Goal: Task Accomplishment & Management: Manage account settings

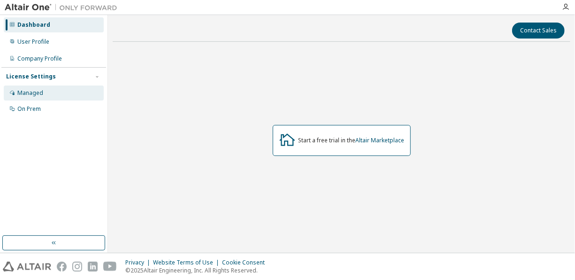
click at [40, 93] on div "Managed" at bounding box center [30, 93] width 26 height 8
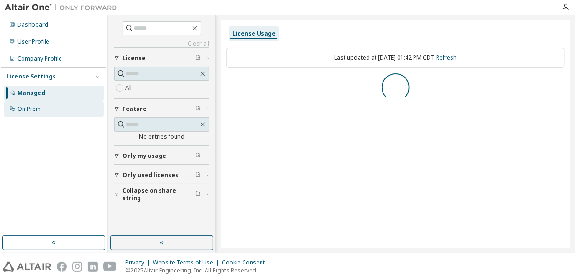
click at [48, 110] on div "On Prem" at bounding box center [54, 108] width 100 height 15
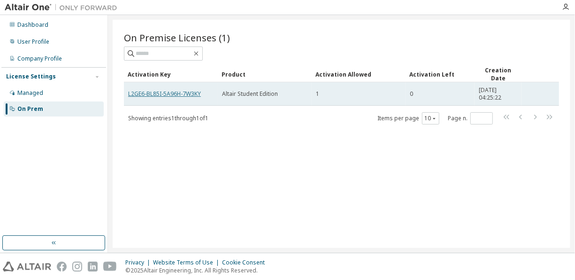
click at [189, 91] on link "L2GE6-BL85I-5A96H-7W3KY" at bounding box center [164, 94] width 73 height 8
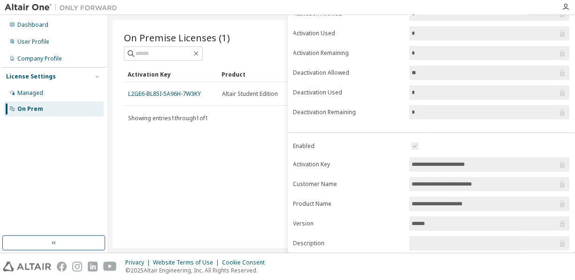
scroll to position [148, 0]
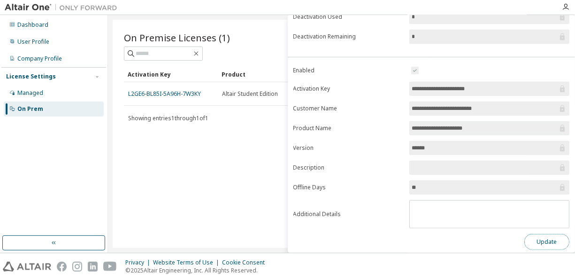
click at [530, 241] on button "Update" at bounding box center [546, 242] width 45 height 16
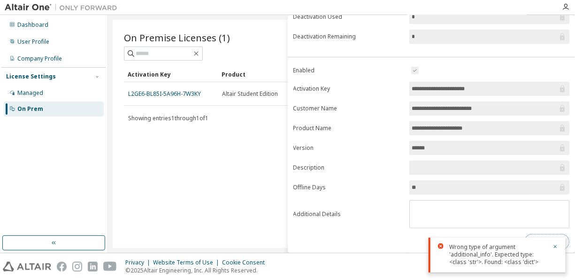
click at [536, 235] on button "Update" at bounding box center [546, 242] width 45 height 16
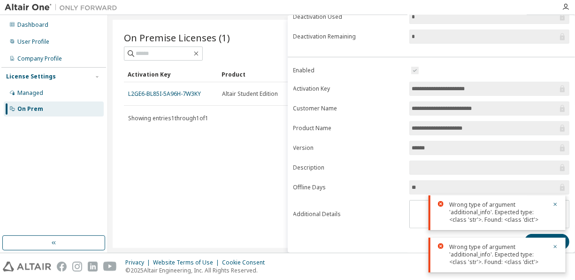
scroll to position [0, 0]
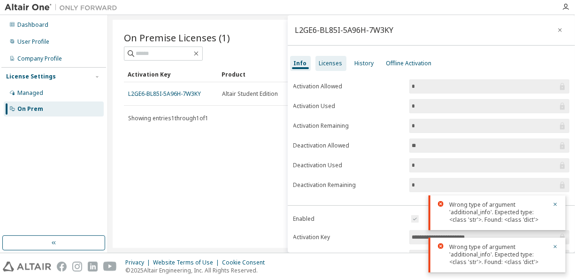
click at [336, 61] on div "Licenses" at bounding box center [330, 64] width 23 height 8
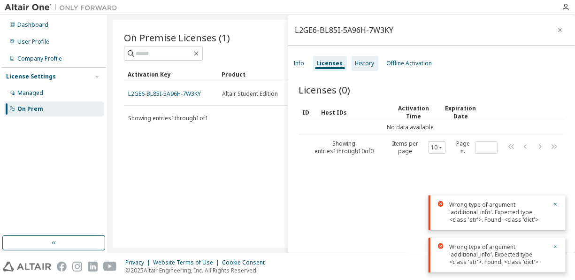
click at [357, 63] on div "History" at bounding box center [364, 64] width 19 height 8
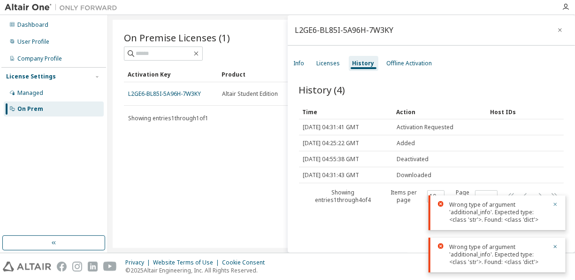
click at [557, 204] on icon "button" at bounding box center [555, 204] width 6 height 6
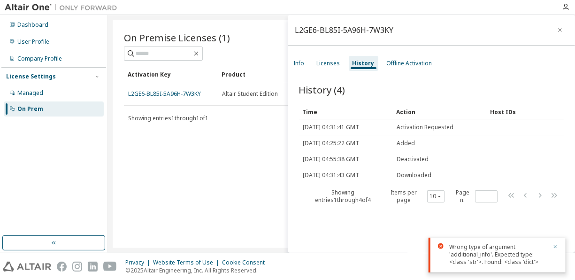
click at [554, 250] on button "button" at bounding box center [555, 247] width 6 height 8
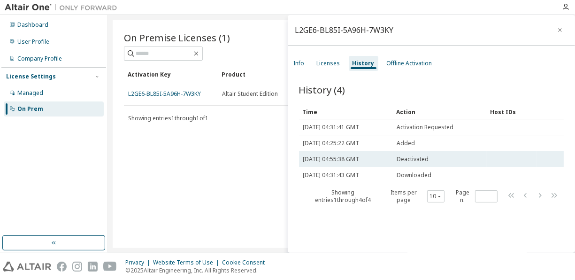
click at [422, 156] on span "Deactivated" at bounding box center [413, 159] width 32 height 8
click at [374, 153] on td "Wed, 01 Oct 2025 04:55:38 GMT" at bounding box center [346, 159] width 94 height 16
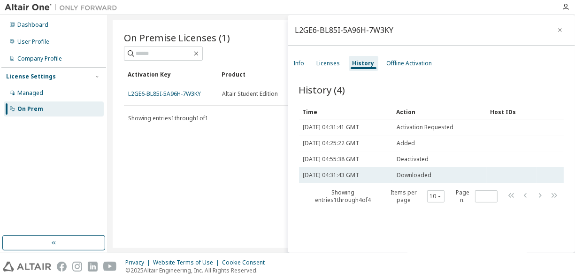
click at [356, 174] on span "Wed, 01 Oct 2025 04:31:43 GMT" at bounding box center [331, 175] width 56 height 8
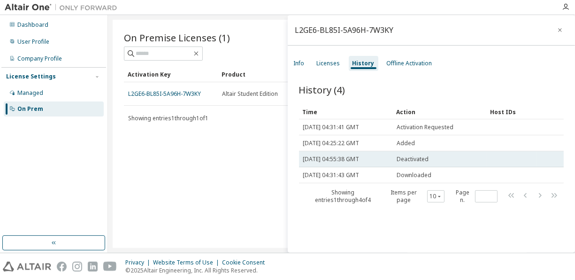
click at [359, 161] on span "Wed, 01 Oct 2025 04:55:38 GMT" at bounding box center [331, 159] width 56 height 8
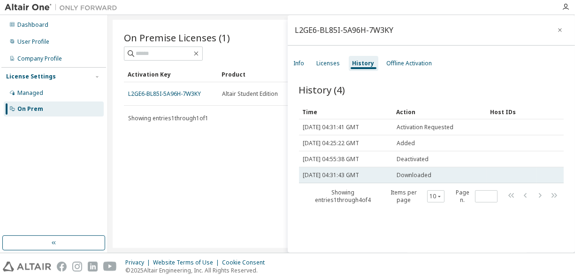
click at [359, 177] on span "Wed, 01 Oct 2025 04:31:43 GMT" at bounding box center [331, 175] width 56 height 8
click at [375, 167] on td "Wed, 01 Oct 2025 04:31:43 GMT" at bounding box center [346, 175] width 94 height 16
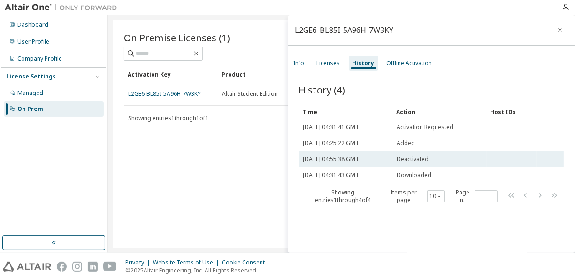
click at [391, 153] on td "Wed, 01 Oct 2025 04:55:38 GMT" at bounding box center [346, 159] width 94 height 16
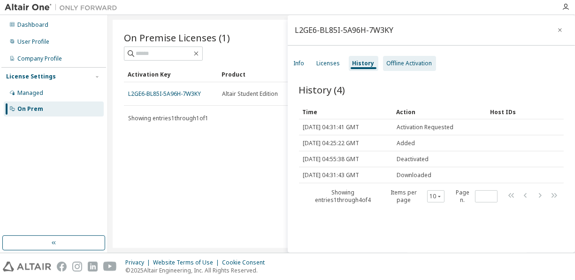
click at [418, 64] on div "Offline Activation" at bounding box center [410, 64] width 46 height 8
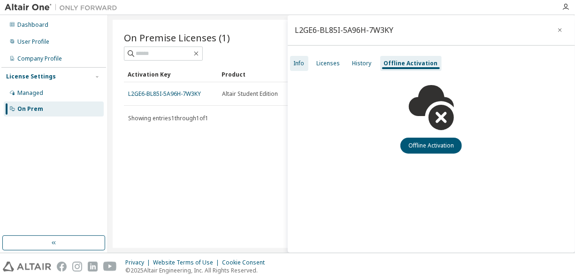
click at [299, 67] on div "Info" at bounding box center [299, 63] width 18 height 15
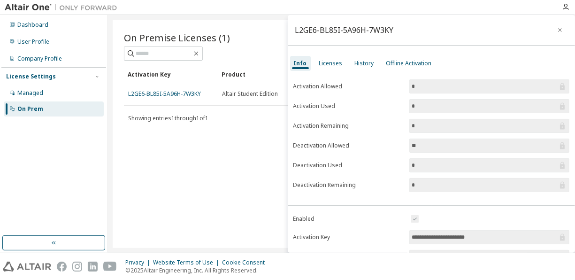
click at [262, 137] on div "On Premise Licenses (1) Clear Load Save Save As Field Operator Value Select fil…" at bounding box center [342, 134] width 458 height 228
click at [554, 34] on button "button" at bounding box center [559, 30] width 15 height 15
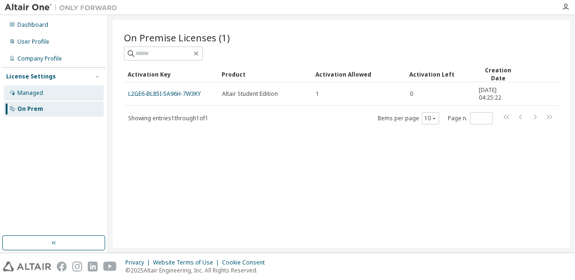
click at [78, 94] on div "Managed" at bounding box center [54, 92] width 100 height 15
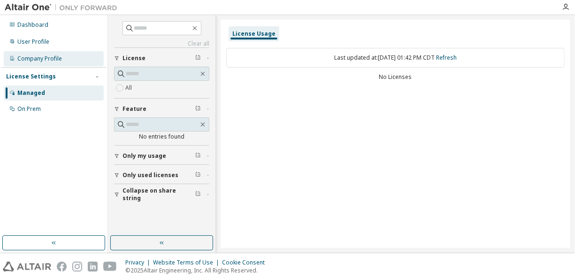
click at [60, 58] on div "Company Profile" at bounding box center [39, 59] width 45 height 8
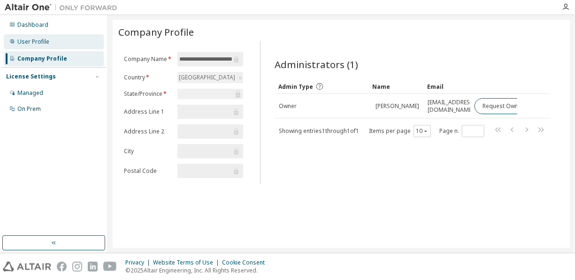
click at [53, 38] on div "User Profile" at bounding box center [54, 41] width 100 height 15
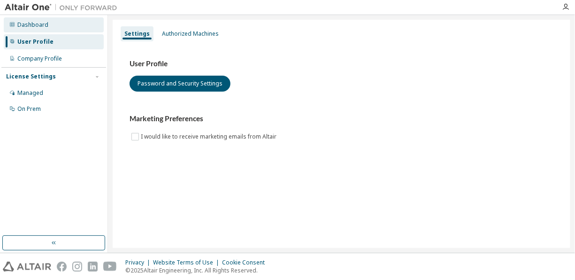
click at [52, 28] on div "Dashboard" at bounding box center [54, 24] width 100 height 15
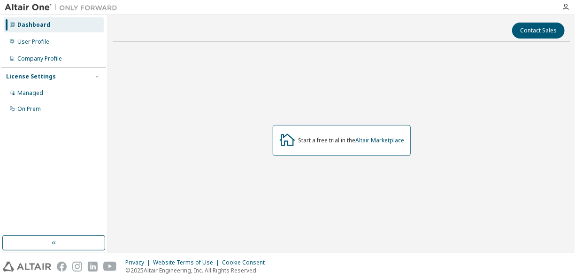
click at [53, 129] on div "Dashboard User Profile Company Profile License Settings Managed On Prem" at bounding box center [53, 125] width 105 height 218
click at [53, 100] on div "Managed" at bounding box center [54, 92] width 100 height 15
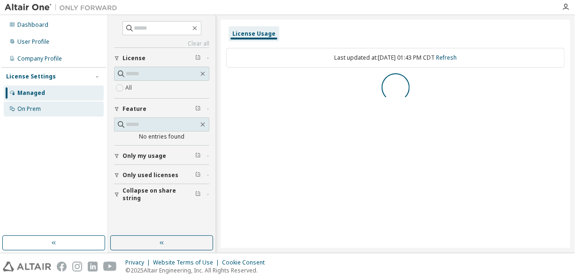
click at [59, 112] on div "On Prem" at bounding box center [54, 108] width 100 height 15
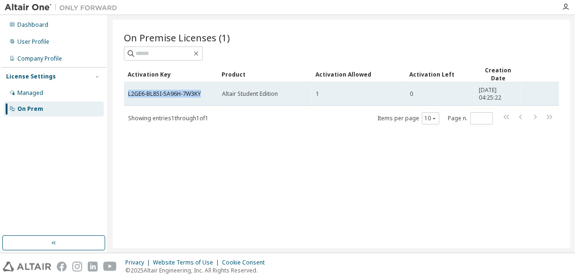
drag, startPoint x: 128, startPoint y: 92, endPoint x: 203, endPoint y: 101, distance: 75.6
click at [203, 101] on td "L2GE6-BL85I-5A96H-7W3KY" at bounding box center [171, 93] width 94 height 23
copy link "L2GE6-BL85I-5A96H-7W3KY"
click at [238, 90] on span "Altair Student Edition" at bounding box center [250, 94] width 56 height 8
click at [198, 94] on link "L2GE6-BL85I-5A96H-7W3KY" at bounding box center [164, 94] width 73 height 8
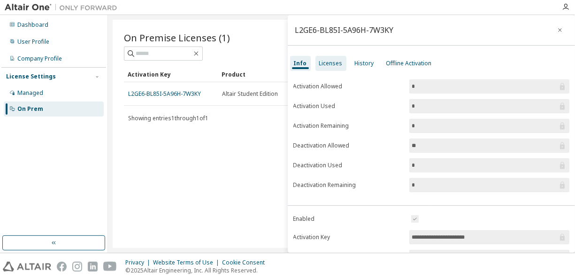
click at [327, 61] on div "Licenses" at bounding box center [330, 64] width 23 height 8
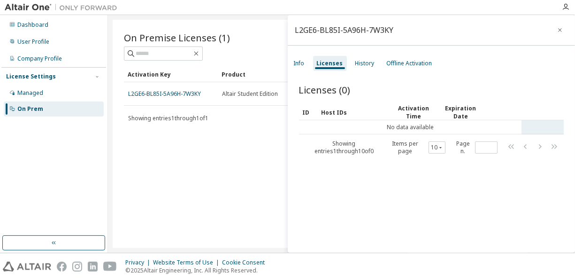
click at [345, 123] on td "No data available" at bounding box center [410, 127] width 223 height 14
click at [355, 64] on div "History" at bounding box center [364, 64] width 19 height 8
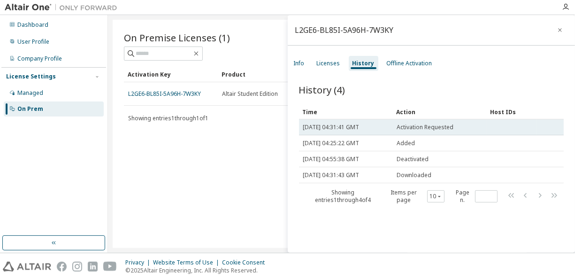
click at [420, 122] on td "Activation Requested" at bounding box center [440, 127] width 94 height 16
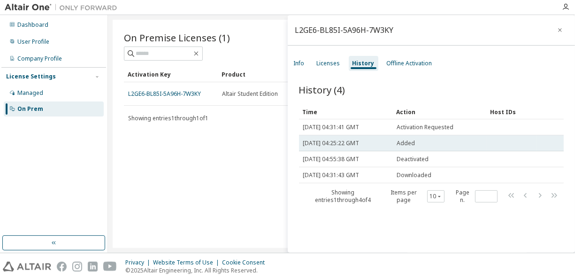
click at [411, 145] on span "Added" at bounding box center [406, 143] width 18 height 8
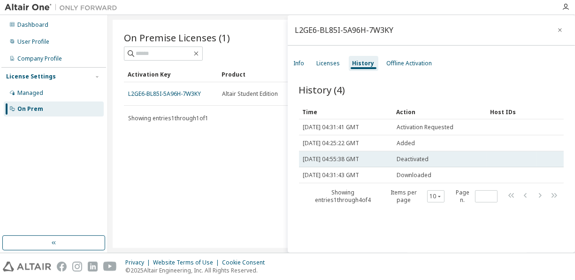
click at [410, 158] on span "Deactivated" at bounding box center [413, 159] width 32 height 8
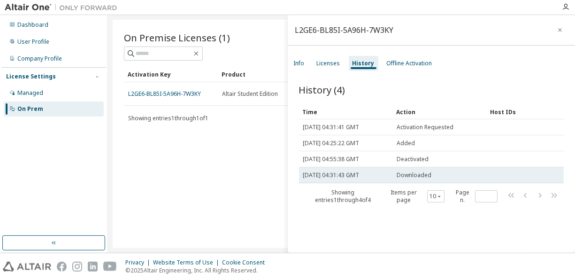
click at [409, 170] on td "Downloaded" at bounding box center [440, 175] width 94 height 16
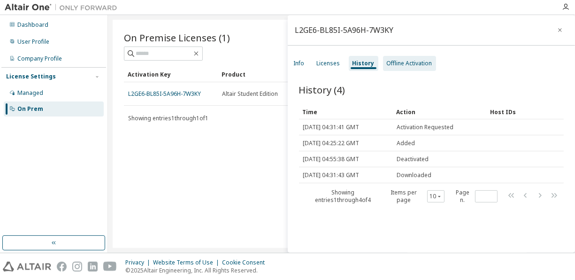
click at [400, 69] on div "Offline Activation" at bounding box center [409, 63] width 53 height 15
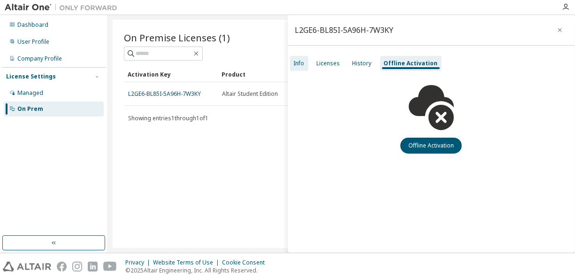
click at [306, 64] on div "Info" at bounding box center [299, 63] width 18 height 15
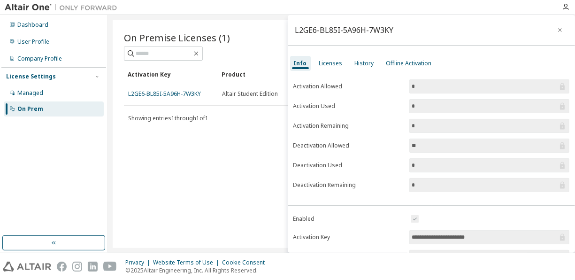
scroll to position [148, 0]
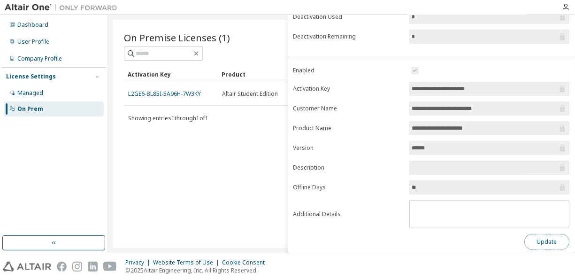
click at [526, 234] on button "Update" at bounding box center [546, 242] width 45 height 16
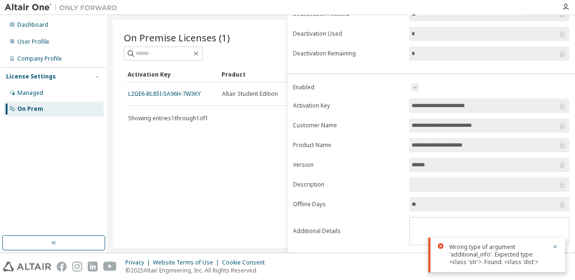
scroll to position [0, 0]
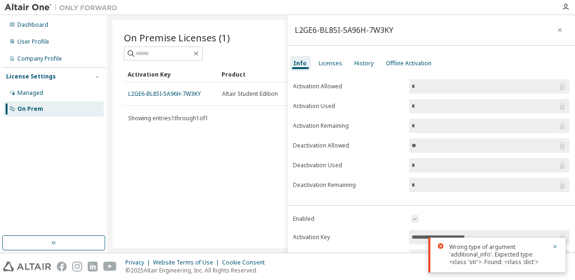
click at [416, 90] on input "*" at bounding box center [485, 86] width 146 height 9
click at [417, 104] on input "*" at bounding box center [485, 105] width 146 height 9
drag, startPoint x: 417, startPoint y: 104, endPoint x: 419, endPoint y: 122, distance: 17.5
click at [419, 122] on input "*" at bounding box center [485, 125] width 146 height 9
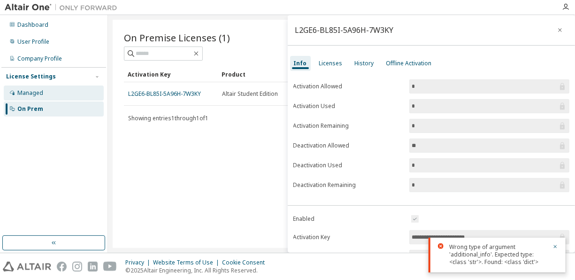
click at [81, 95] on div "Managed" at bounding box center [54, 92] width 100 height 15
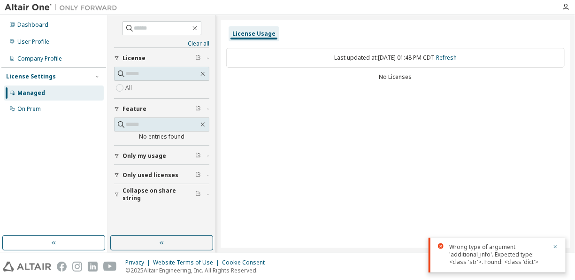
click at [148, 177] on button "Only used licenses" at bounding box center [161, 175] width 95 height 21
click at [139, 159] on button "Only my usage" at bounding box center [161, 155] width 95 height 21
click at [130, 168] on label "Yes" at bounding box center [130, 169] width 11 height 11
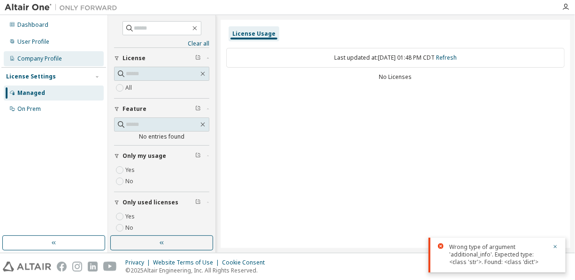
click at [52, 58] on div "Company Profile" at bounding box center [39, 59] width 45 height 8
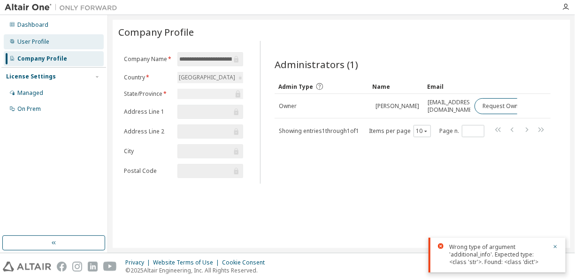
click at [58, 39] on div "User Profile" at bounding box center [54, 41] width 100 height 15
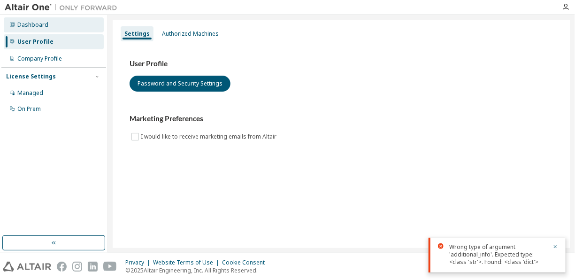
click at [64, 23] on div "Dashboard" at bounding box center [54, 24] width 100 height 15
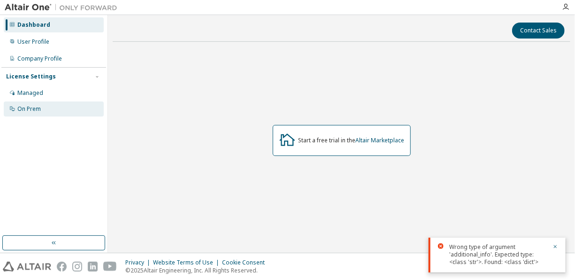
click at [67, 104] on div "On Prem" at bounding box center [54, 108] width 100 height 15
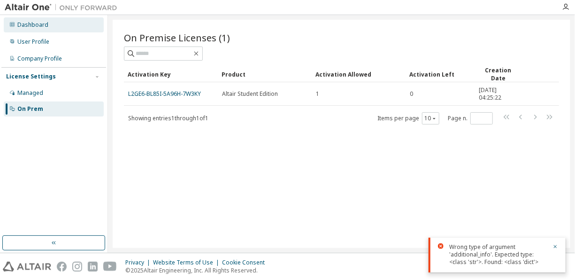
click at [47, 19] on div "Dashboard" at bounding box center [54, 24] width 100 height 15
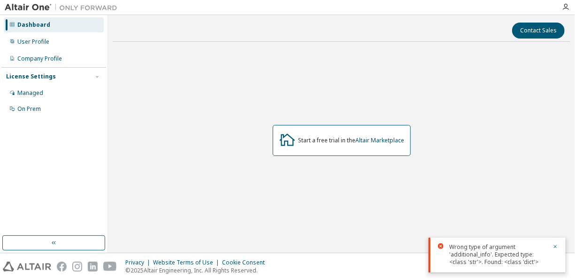
click at [303, 129] on div "Start a free trial in the Altair Marketplace" at bounding box center [342, 140] width 138 height 31
click at [304, 135] on div "Start a free trial in the Altair Marketplace" at bounding box center [342, 140] width 138 height 31
click at [282, 141] on icon at bounding box center [287, 139] width 17 height 17
click at [368, 149] on div "Start a free trial in the Altair Marketplace" at bounding box center [342, 140] width 138 height 31
click at [566, 6] on icon "button" at bounding box center [566, 7] width 8 height 8
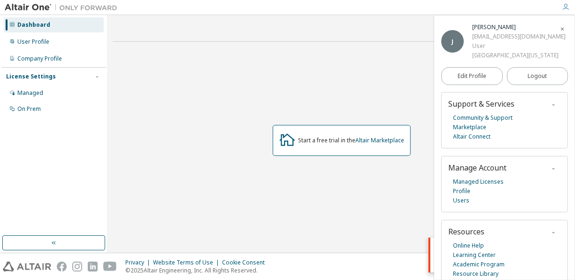
scroll to position [14, 0]
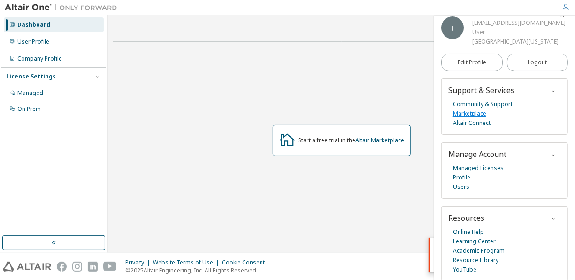
click at [470, 113] on link "Marketplace" at bounding box center [469, 113] width 33 height 9
click at [457, 167] on link "Managed Licenses" at bounding box center [478, 167] width 51 height 9
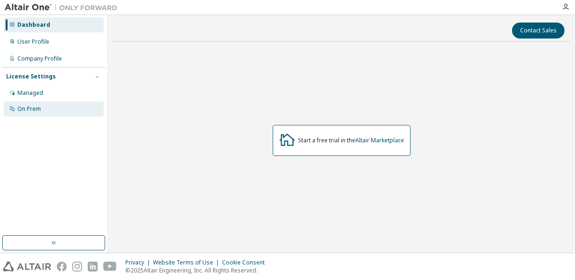
click at [42, 104] on div "On Prem" at bounding box center [54, 108] width 100 height 15
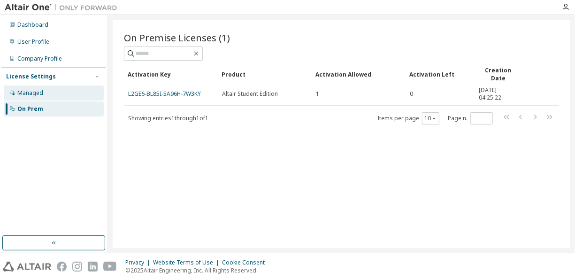
click at [60, 92] on div "Managed" at bounding box center [54, 92] width 100 height 15
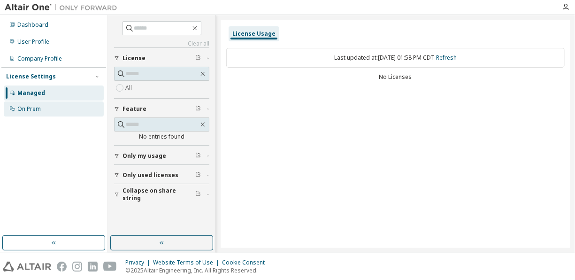
click at [69, 111] on div "On Prem" at bounding box center [54, 108] width 100 height 15
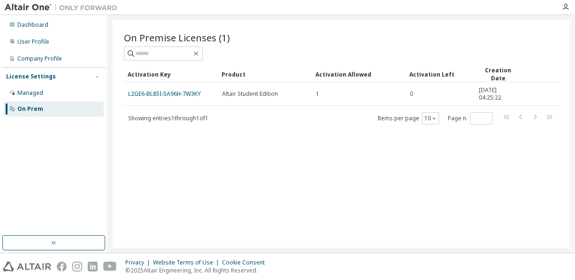
click at [144, 94] on link "L2GE6-BL85I-5A96H-7W3KY" at bounding box center [164, 94] width 73 height 8
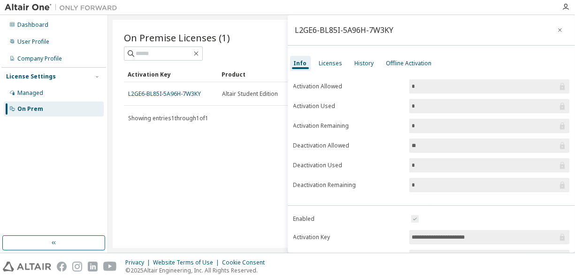
scroll to position [148, 0]
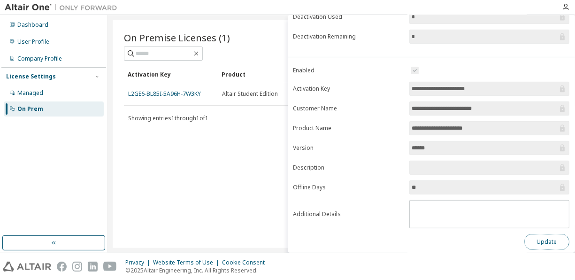
click at [528, 237] on button "Update" at bounding box center [546, 242] width 45 height 16
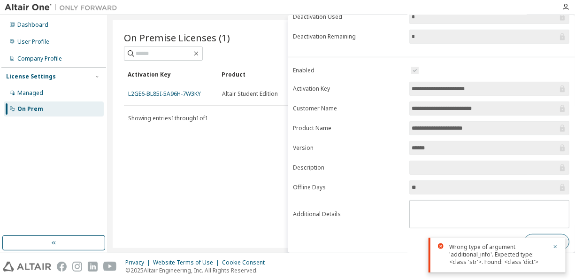
click at [528, 237] on div "Wrong type of argument 'additional_info'. Expected type: <class 'str'>. Found: …" at bounding box center [496, 254] width 137 height 35
click at [103, 194] on div "Dashboard User Profile Company Profile License Settings Managed On Prem" at bounding box center [53, 125] width 105 height 218
